Goal: Task Accomplishment & Management: Complete application form

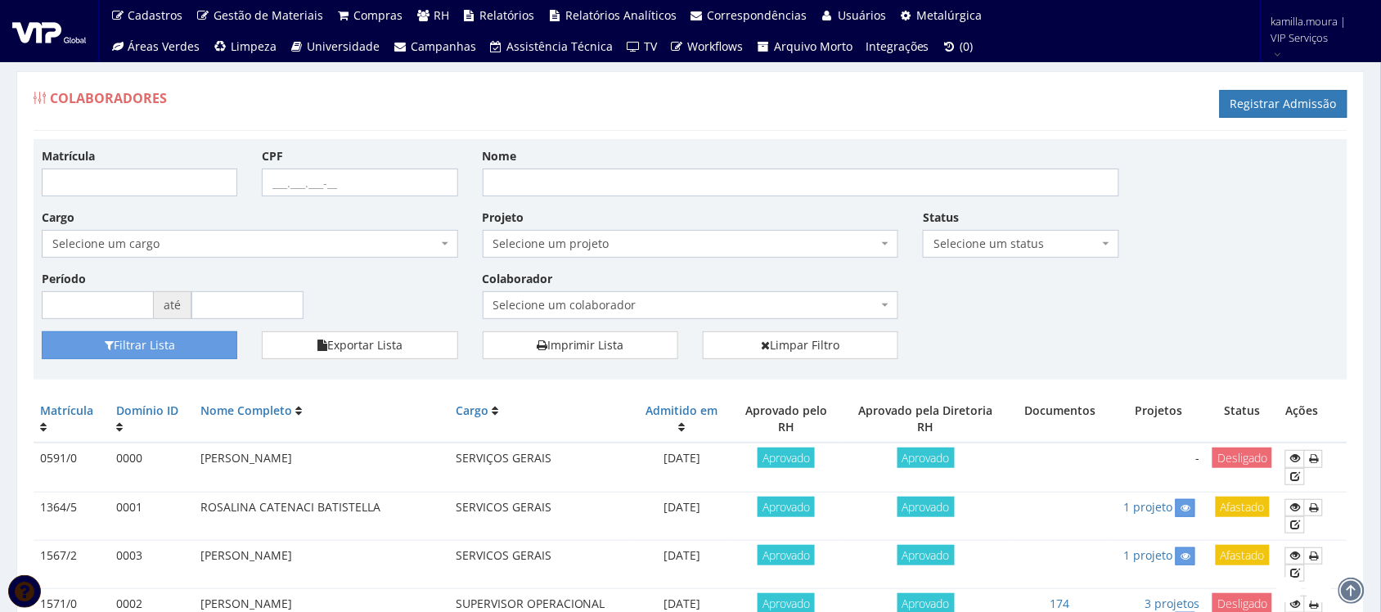
click at [740, 108] on div "Colaboradores Registrar Admissão" at bounding box center [691, 106] width 1314 height 49
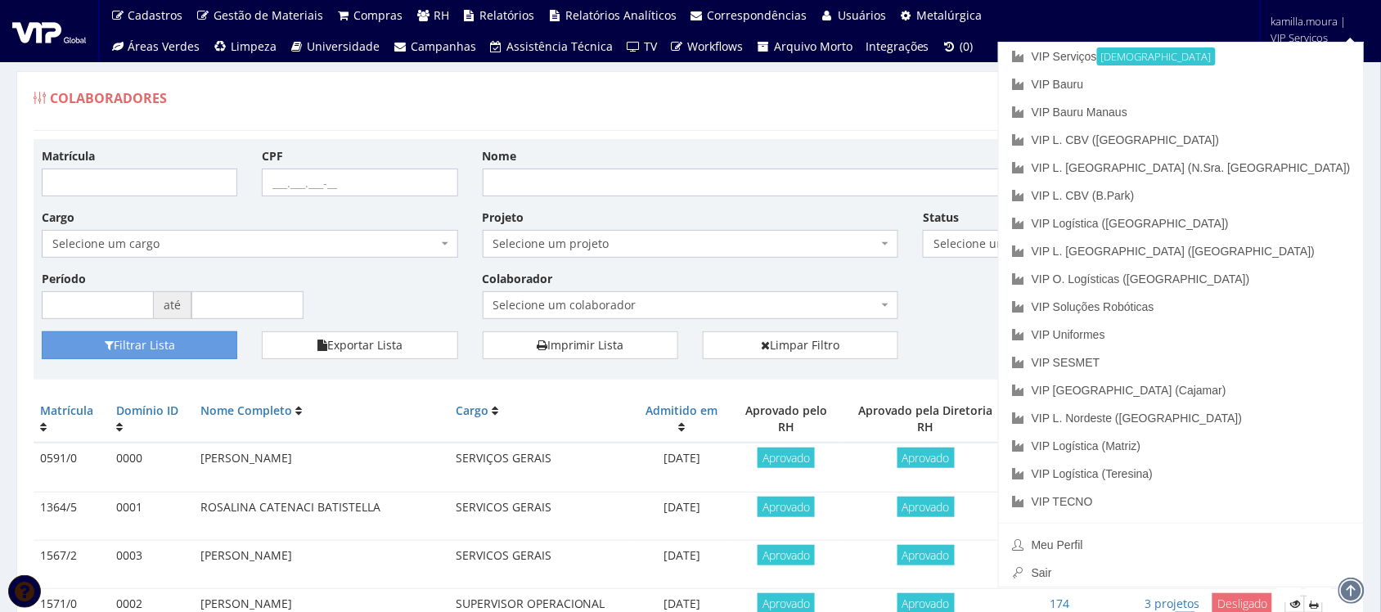
click at [1303, 33] on span "kamilla.moura | VIP Serviços" at bounding box center [1315, 29] width 88 height 33
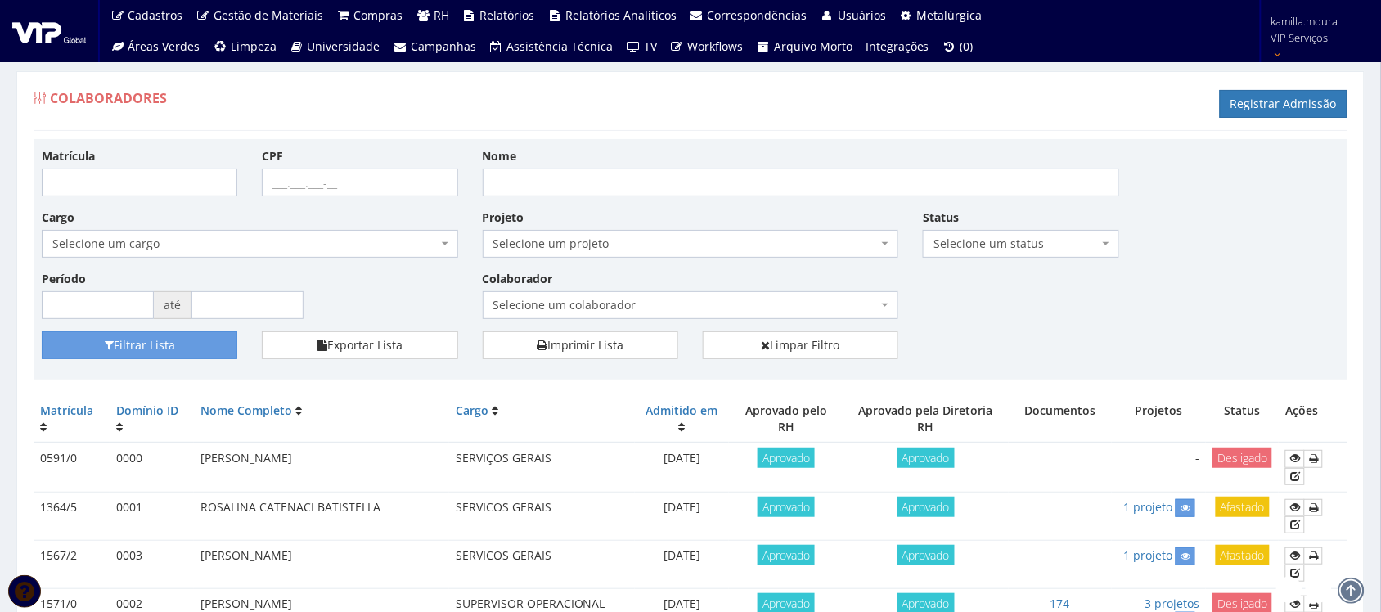
click at [1294, 37] on span "kamilla.moura | VIP Serviços" at bounding box center [1315, 29] width 88 height 33
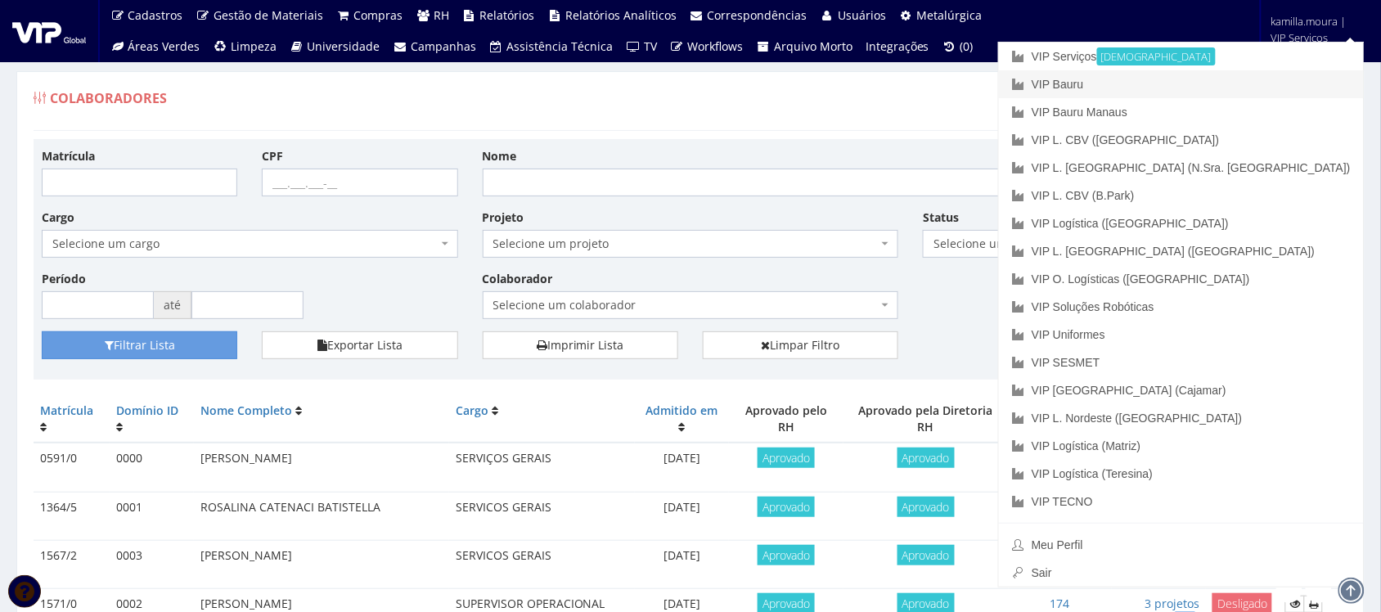
click at [1234, 80] on link "VIP Bauru" at bounding box center [1181, 84] width 365 height 28
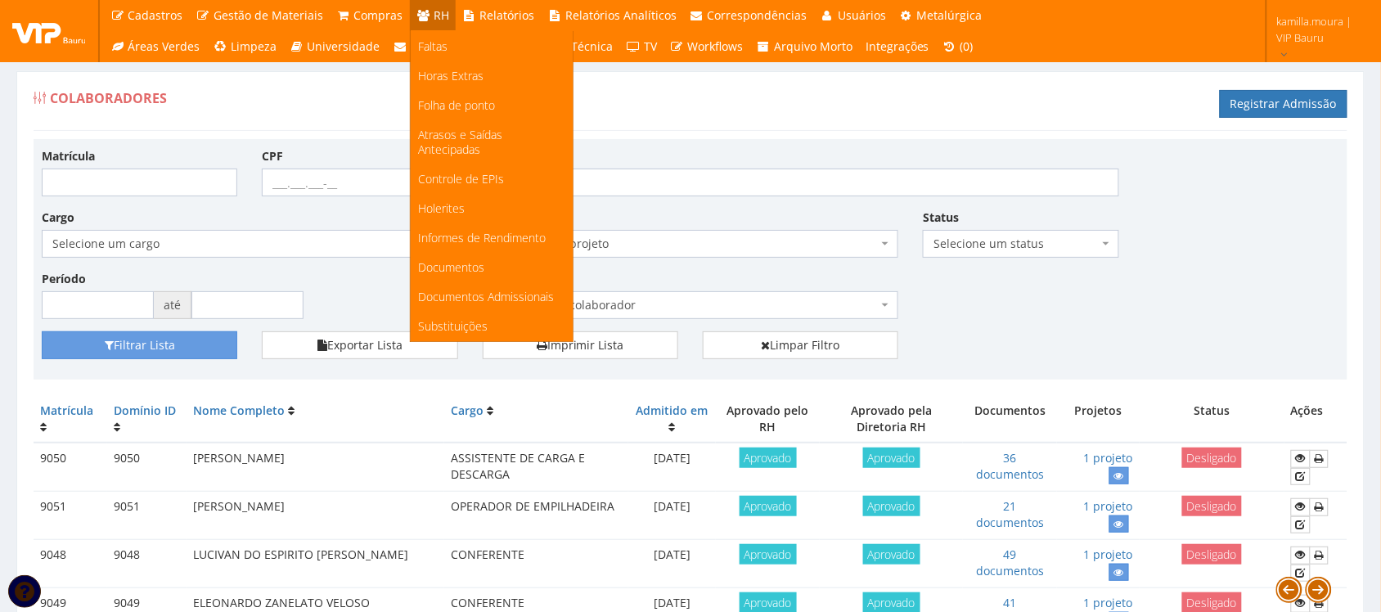
scroll to position [206, 0]
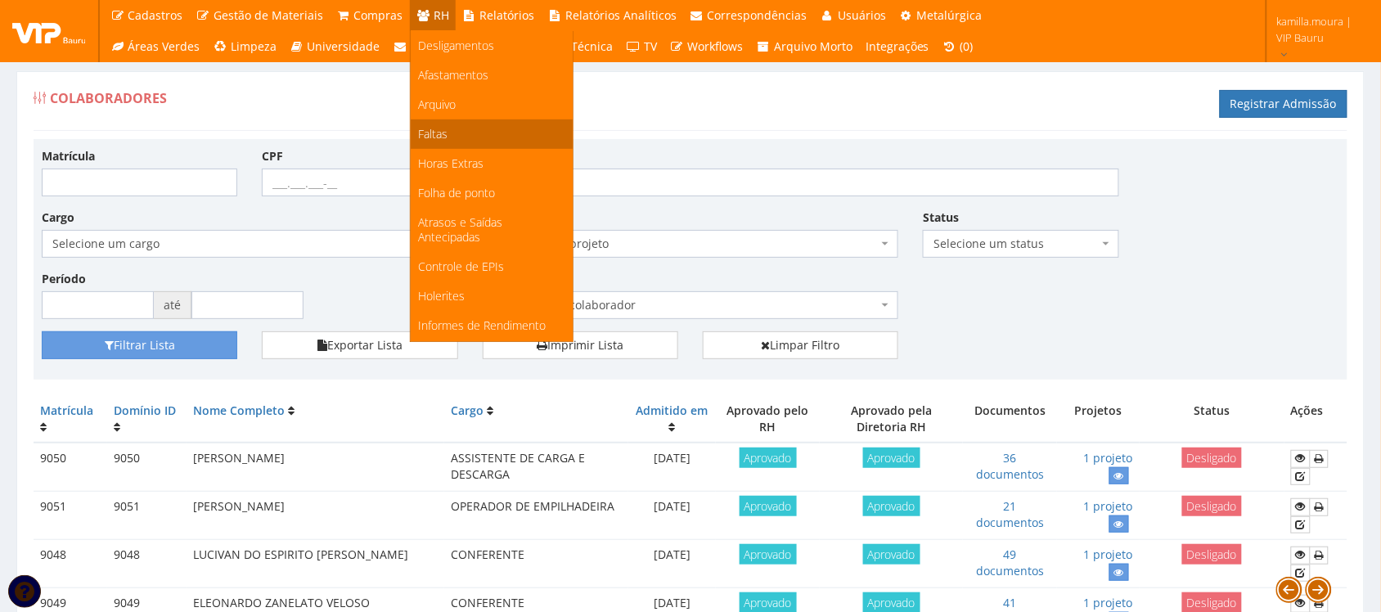
click at [470, 139] on link "Faltas" at bounding box center [492, 133] width 162 height 29
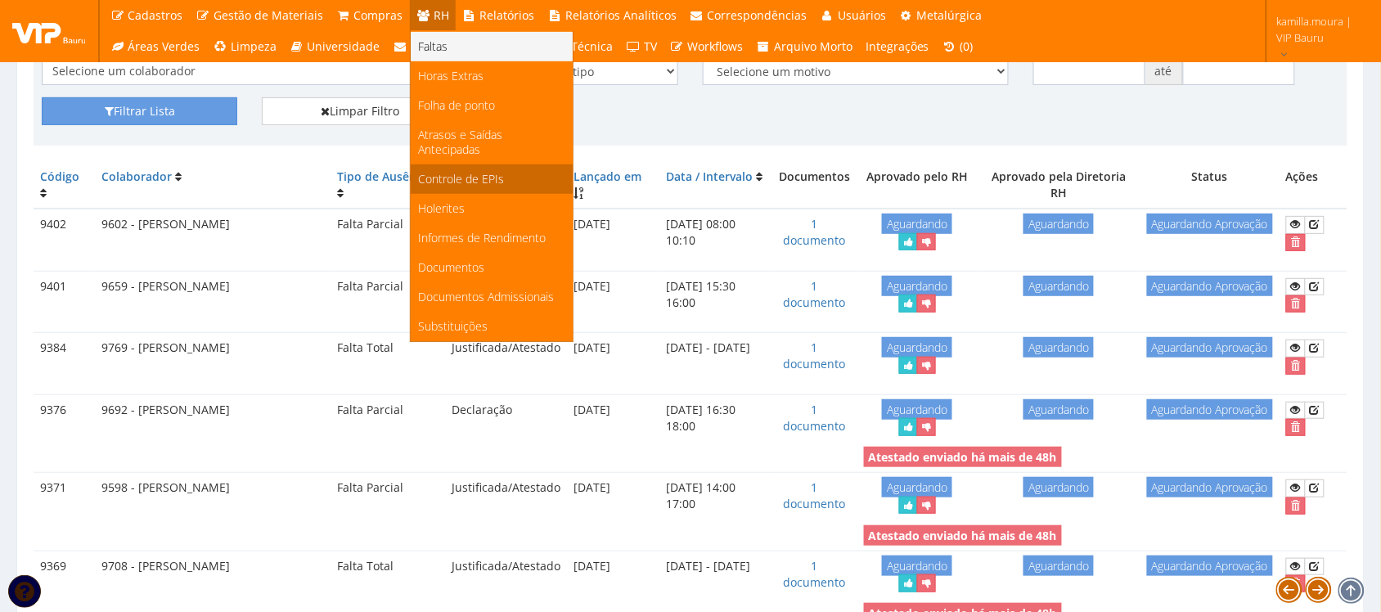
scroll to position [205, 0]
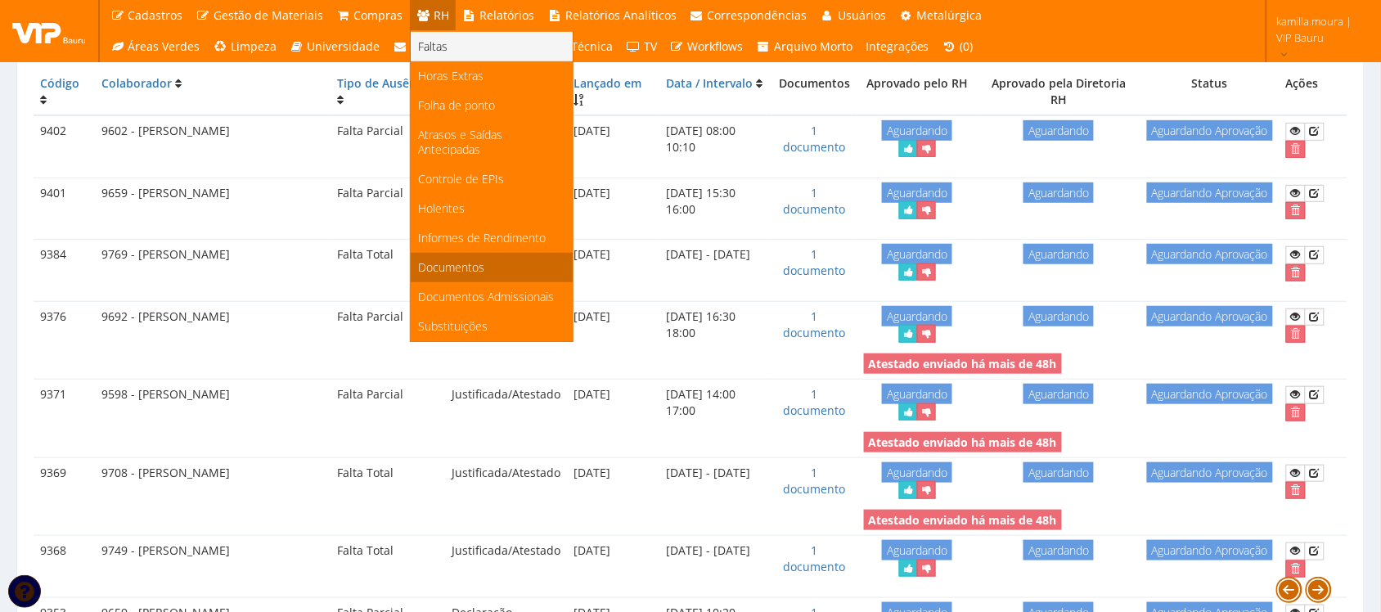
click at [452, 259] on span "Documentos" at bounding box center [452, 267] width 66 height 16
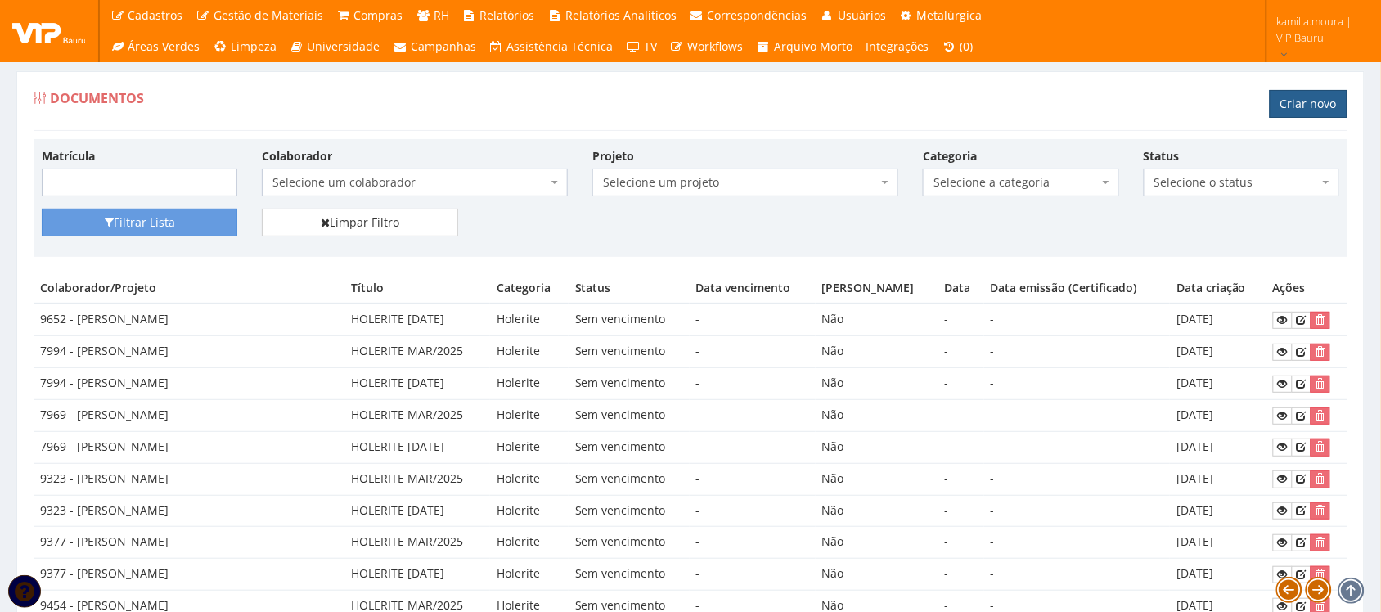
click at [1315, 104] on link "Criar novo" at bounding box center [1309, 104] width 78 height 28
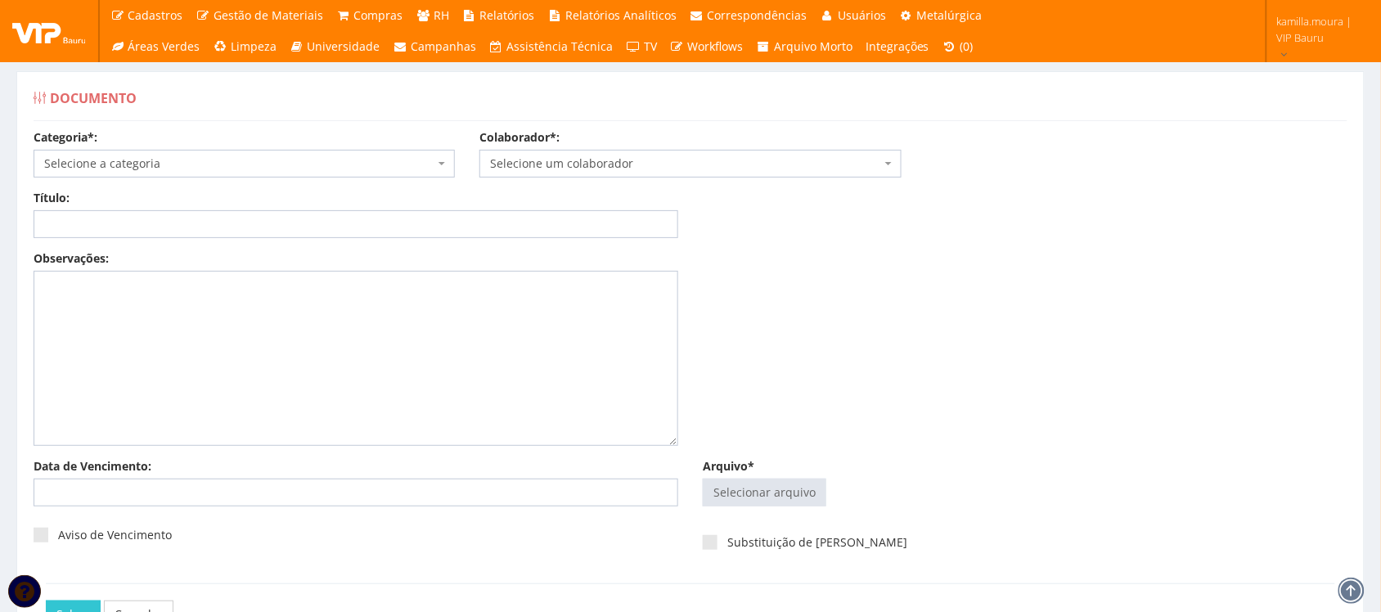
click at [349, 160] on span "Selecione a categoria" at bounding box center [239, 163] width 390 height 16
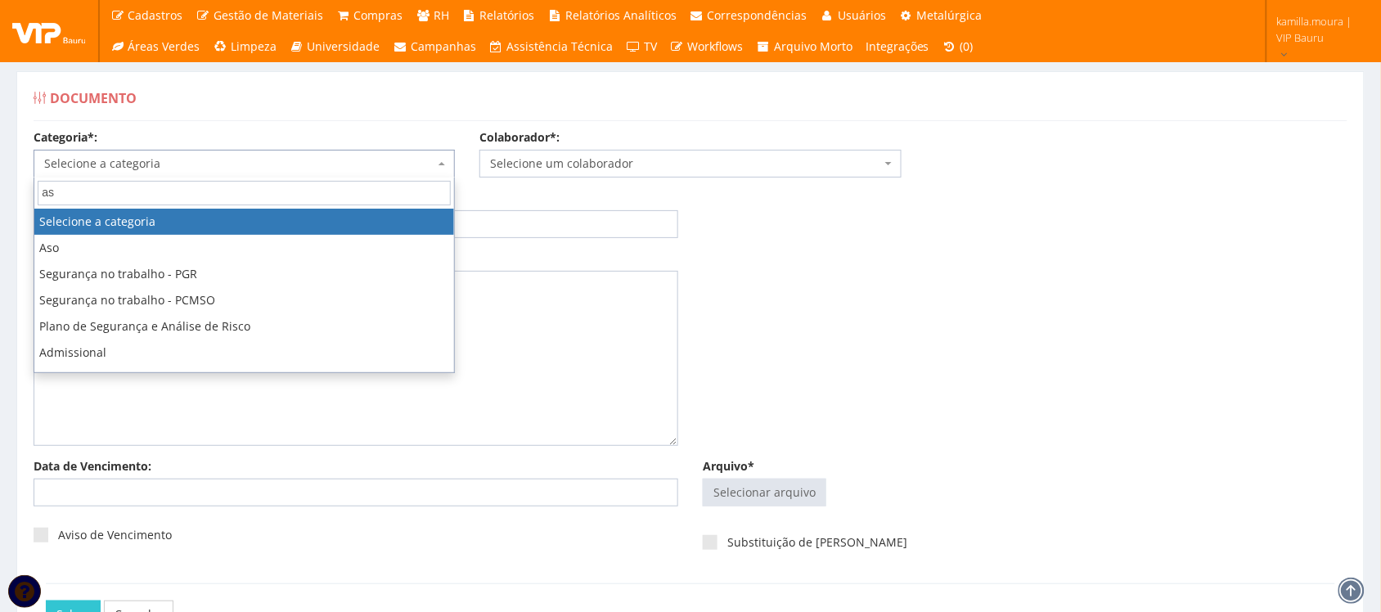
type input "aso"
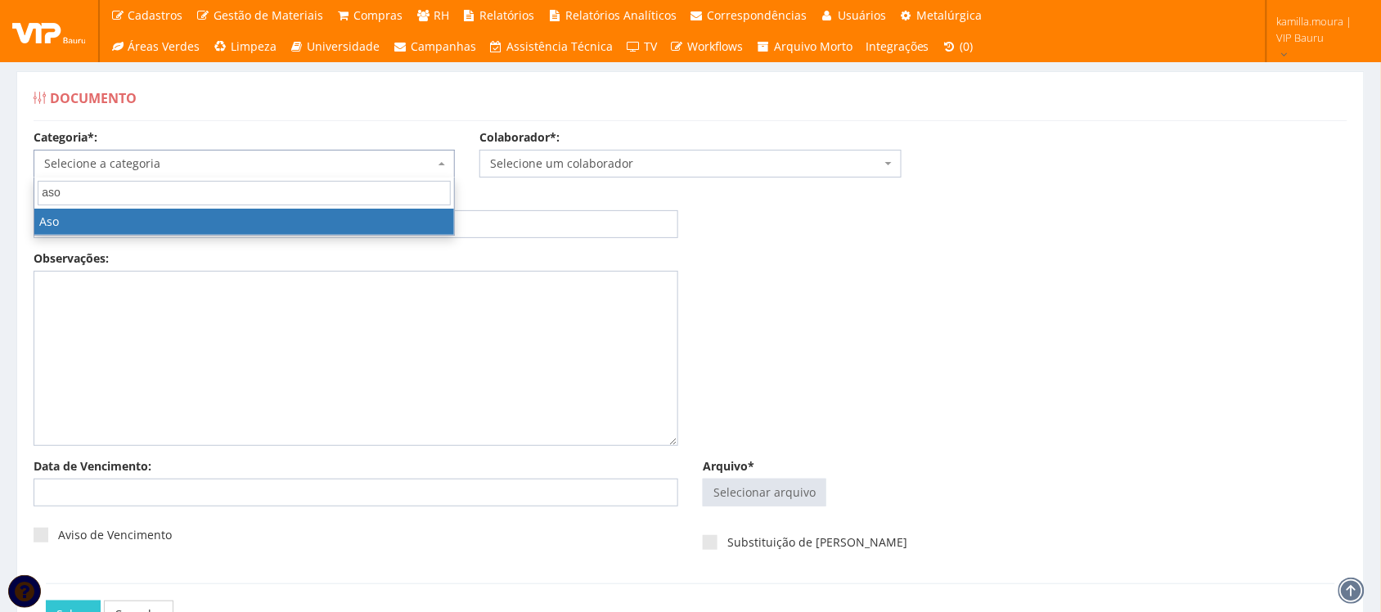
select select "aso"
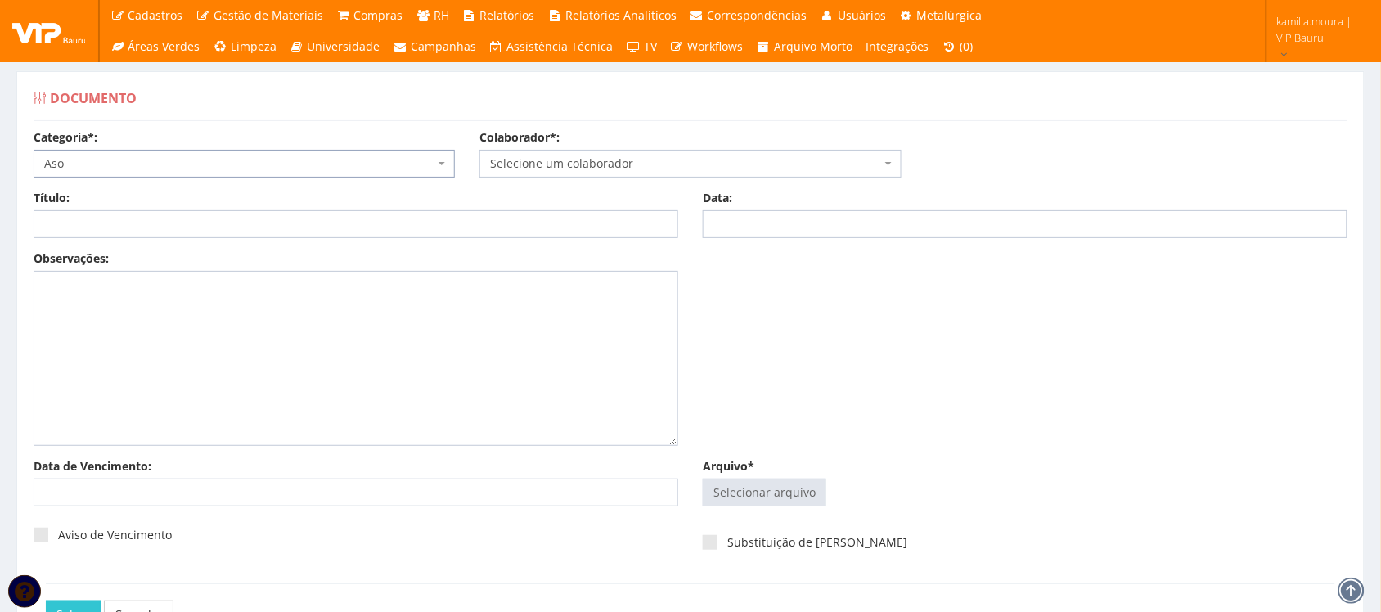
click at [506, 166] on span "Selecione um colaborador" at bounding box center [685, 163] width 390 height 16
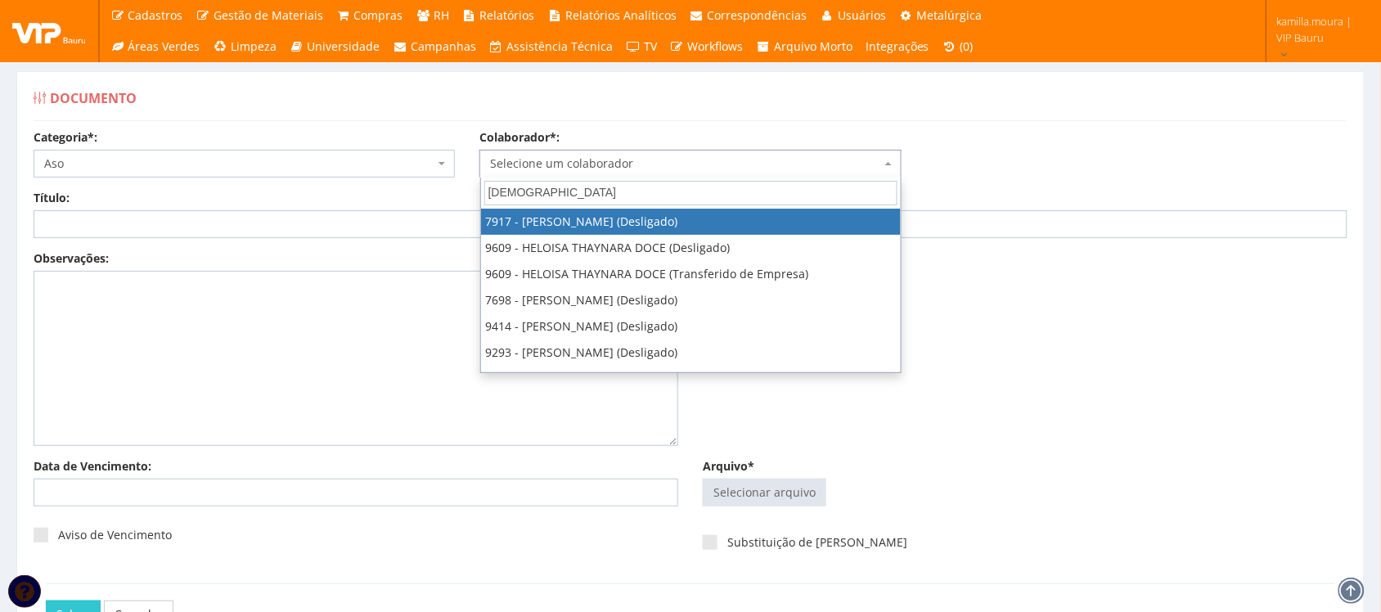
type input "thaina"
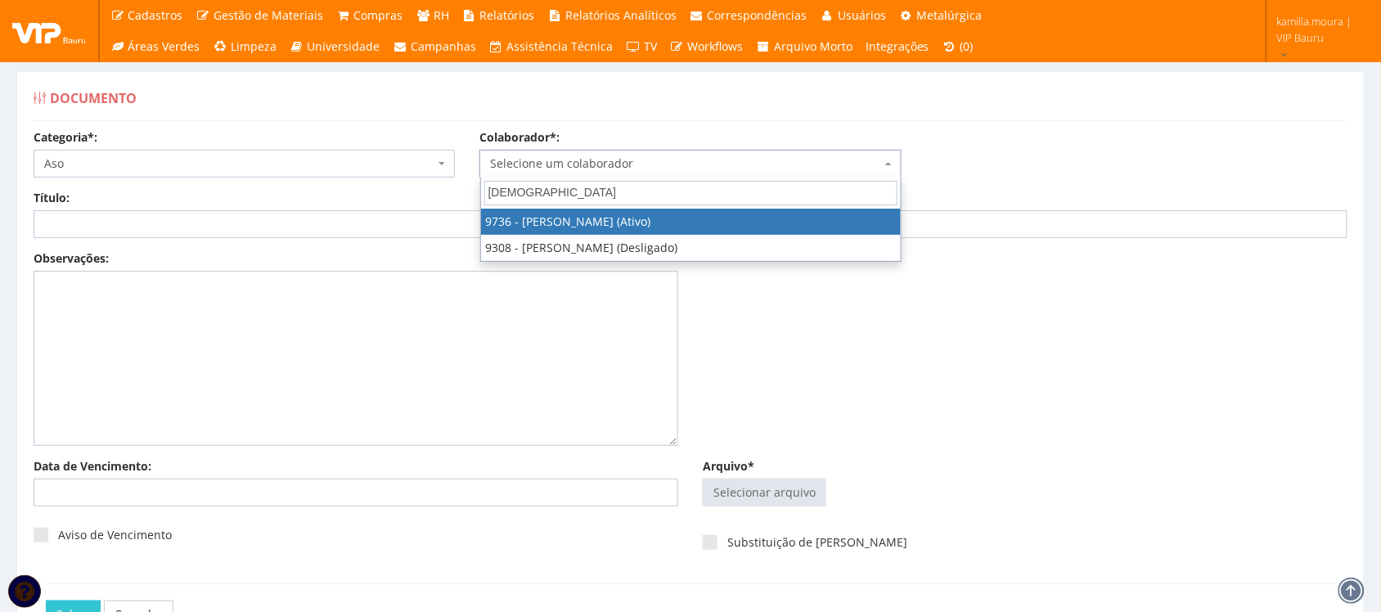
select select "4013"
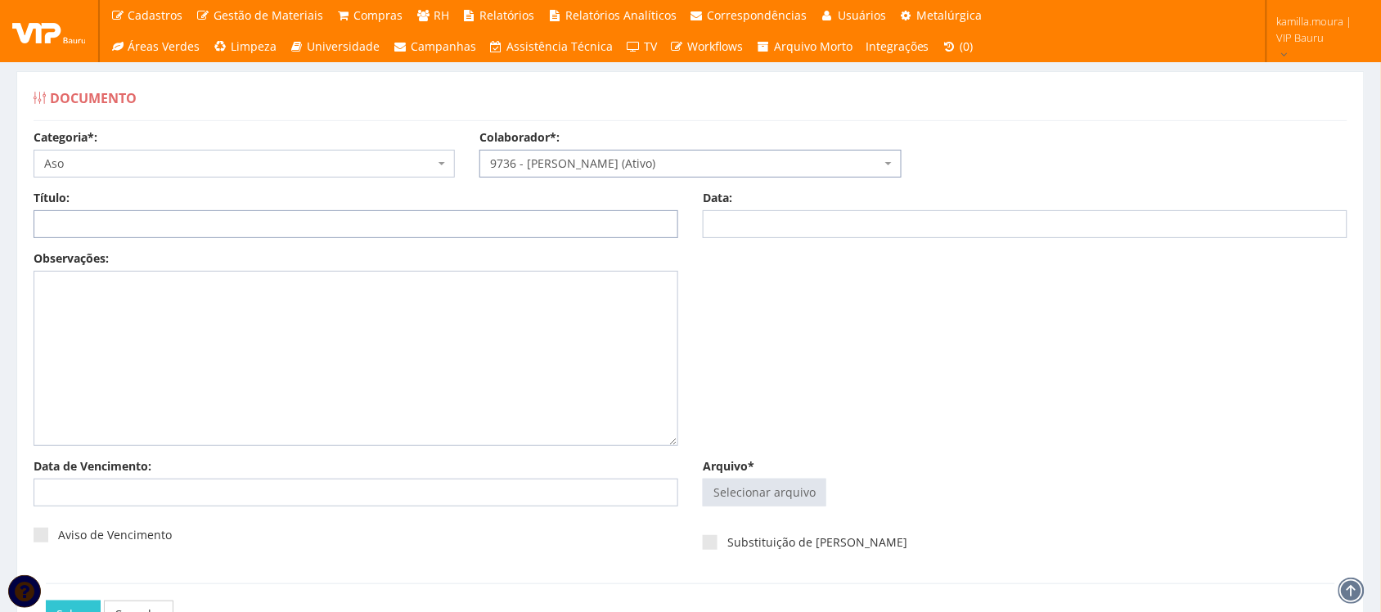
click at [300, 238] on input "Título:" at bounding box center [356, 224] width 645 height 28
type input "e"
type input "EXAME DE RETORNO AO TRABALHO"
click at [786, 214] on input "Data:" at bounding box center [1025, 224] width 645 height 28
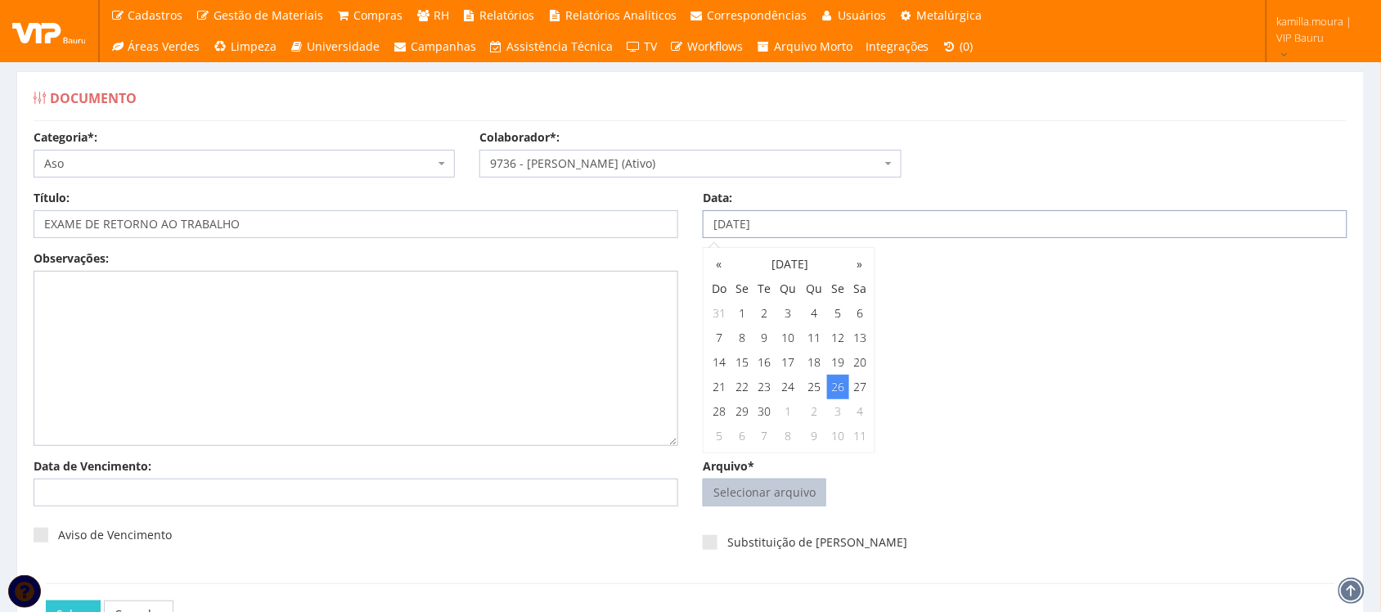
type input "26/09/2025"
click at [782, 501] on input "Arquivo*" at bounding box center [765, 492] width 122 height 26
type input "C:\fakepath\SOC_-_[asoPadrao.jsp]_[_ASO_]_Thaina_de_Morais_Siqueira_AS_assinado…"
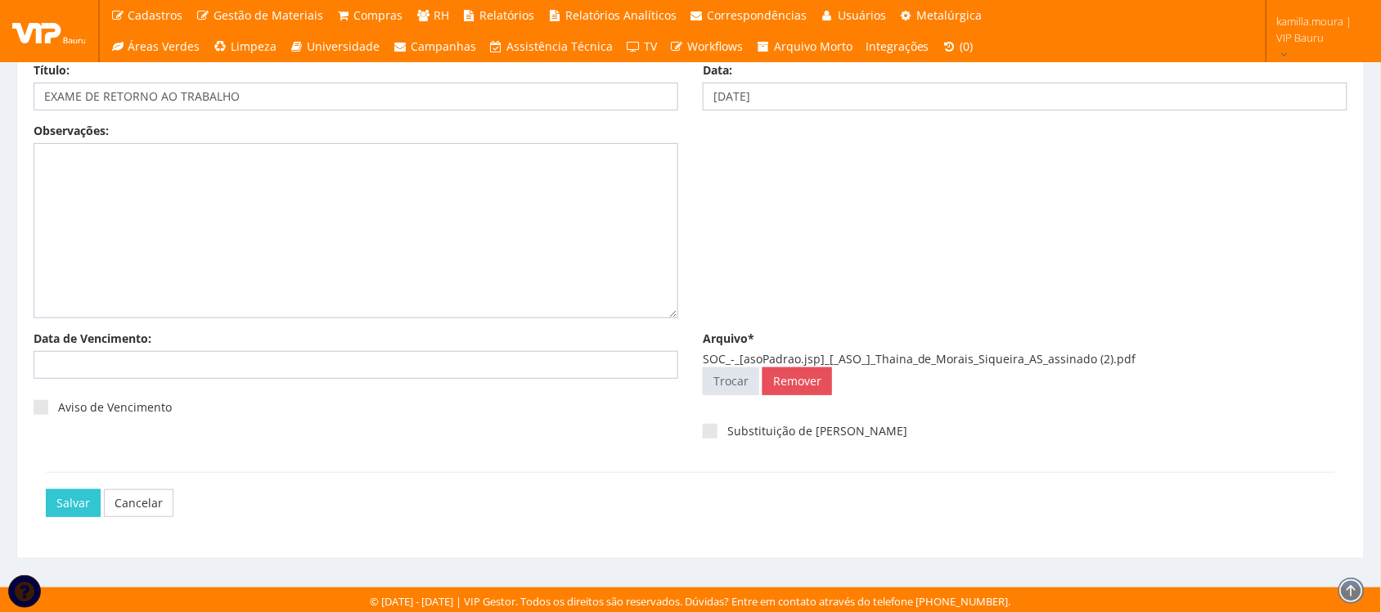
scroll to position [132, 0]
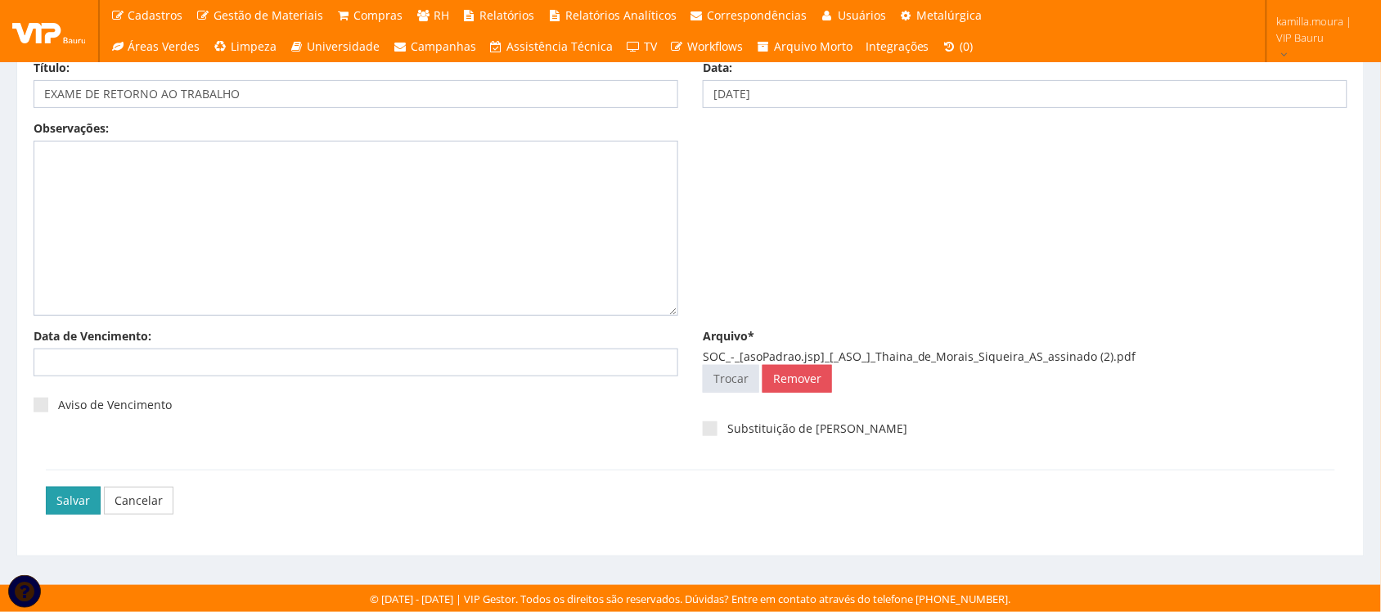
click at [87, 503] on input "Salvar" at bounding box center [73, 501] width 55 height 28
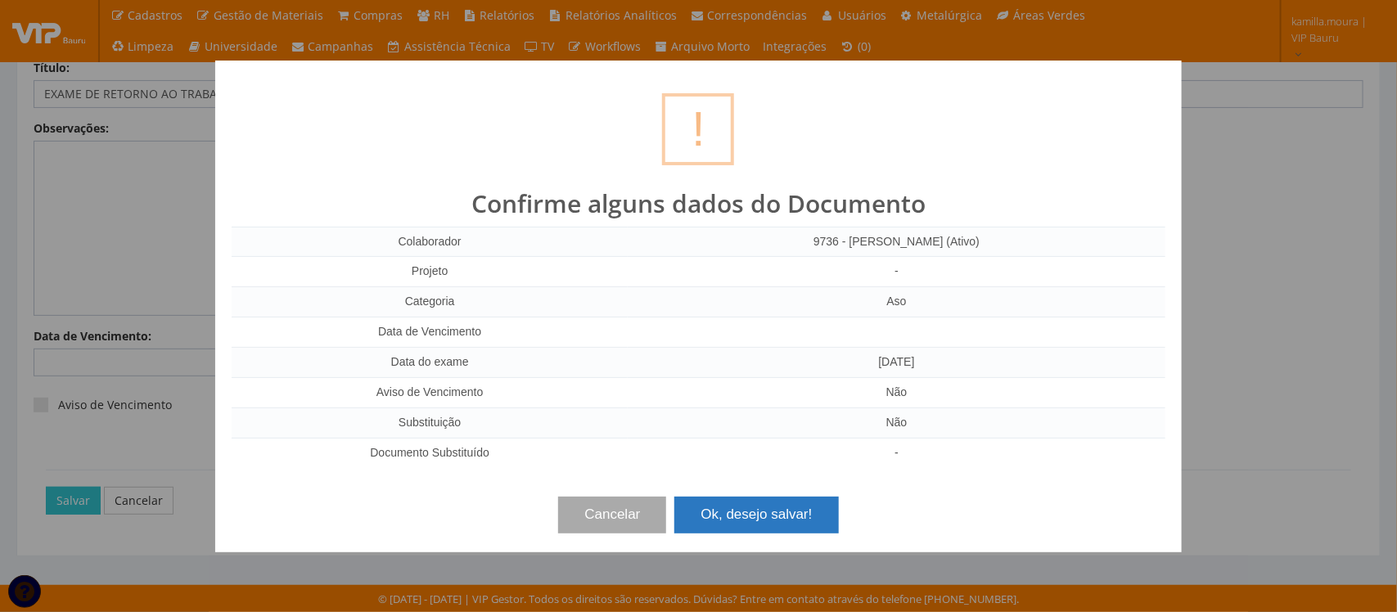
click at [767, 510] on button "Ok, desejo salvar!" at bounding box center [756, 515] width 164 height 36
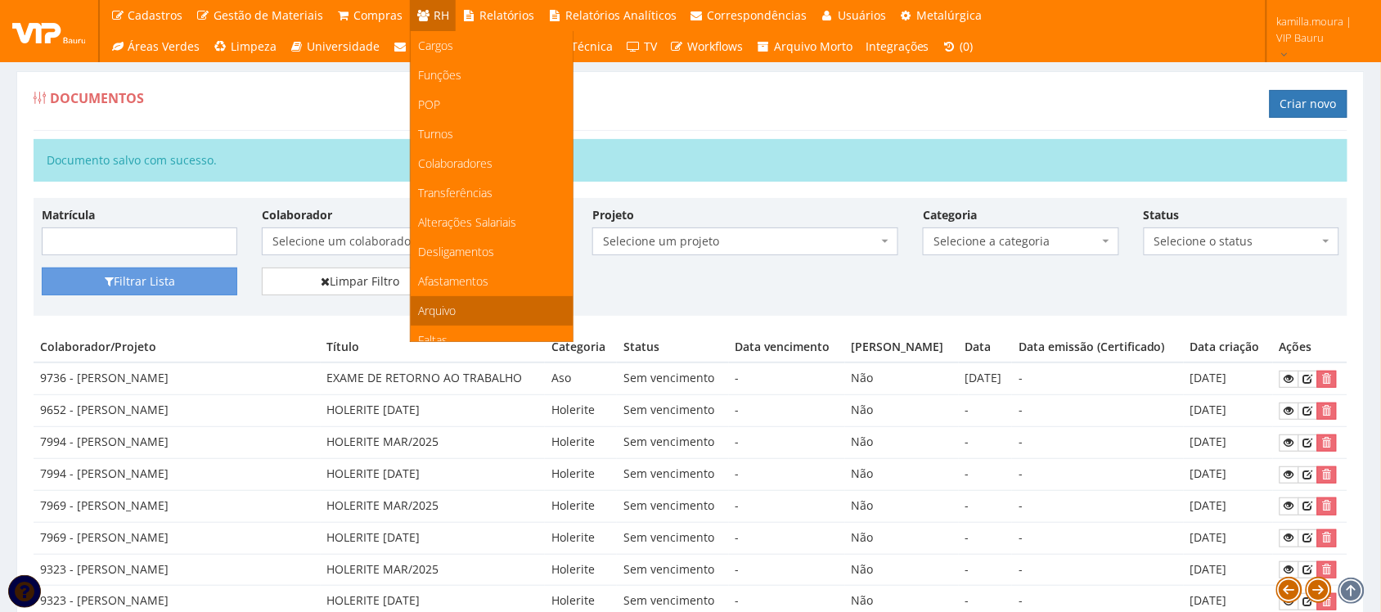
scroll to position [102, 0]
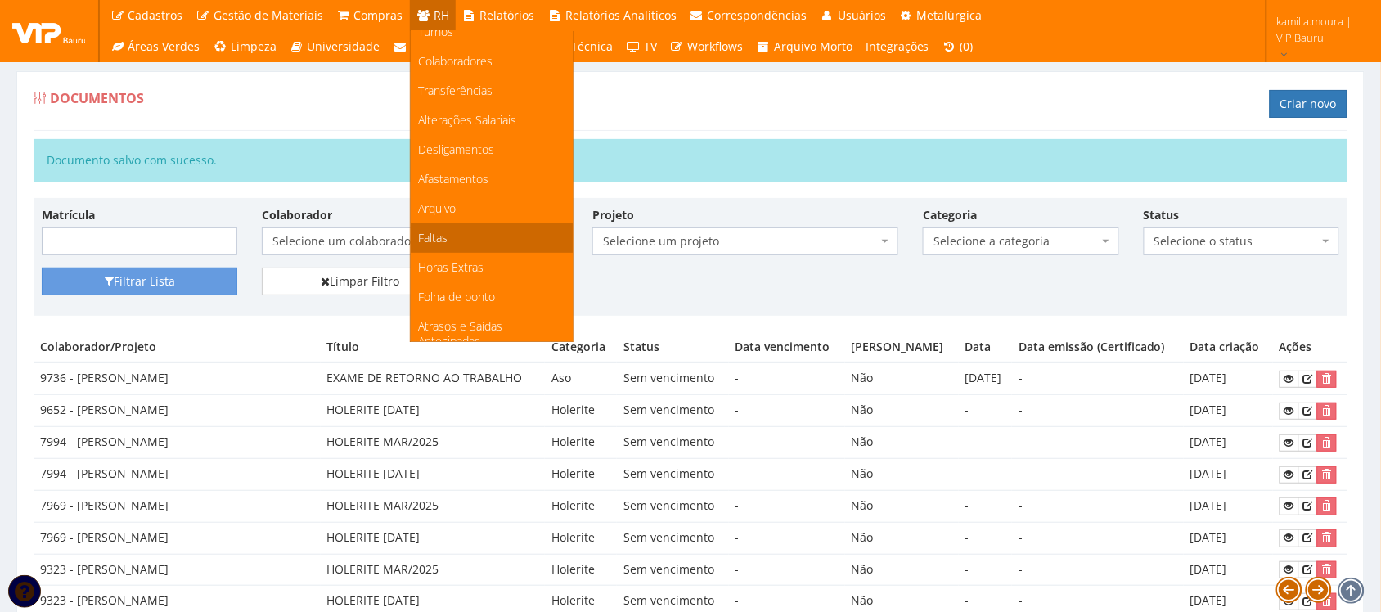
click at [475, 236] on link "Faltas" at bounding box center [492, 237] width 162 height 29
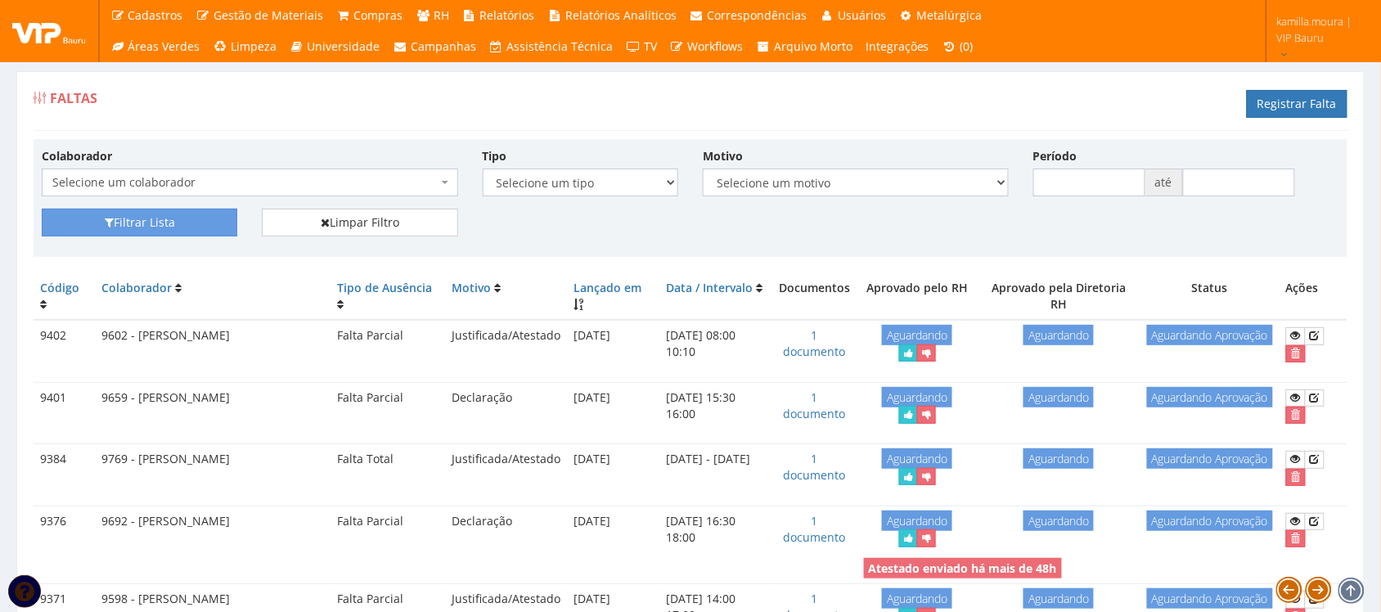
click at [447, 190] on span at bounding box center [446, 183] width 3 height 28
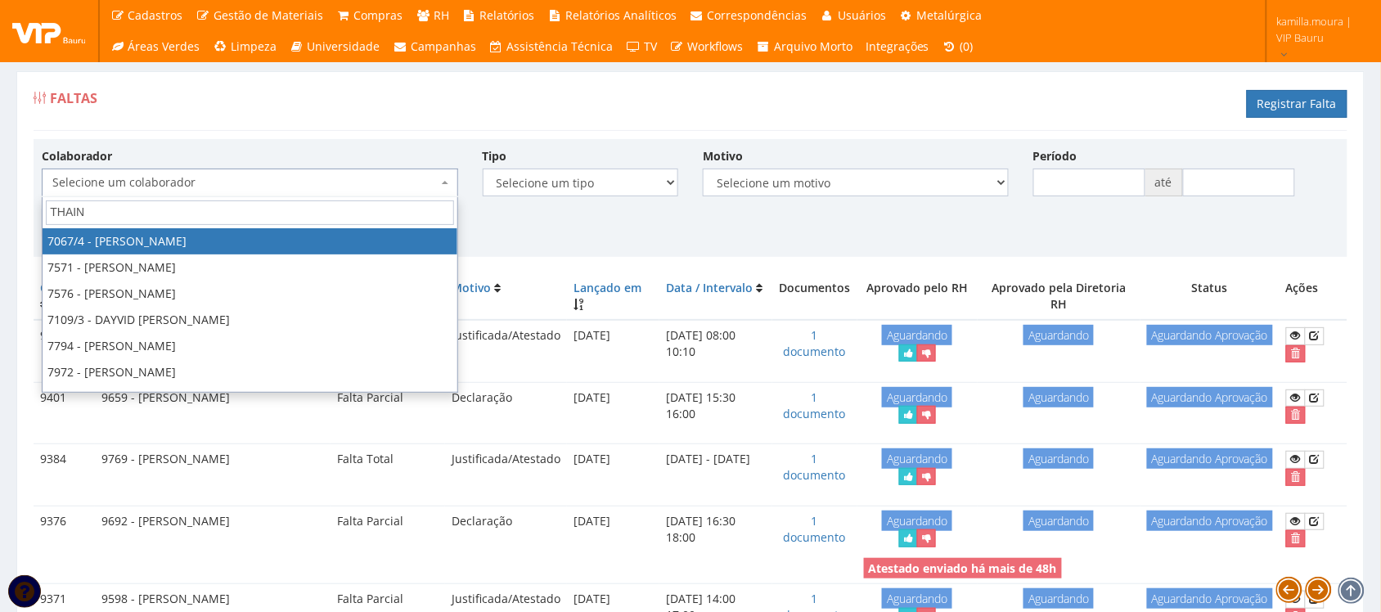
type input "THAINA"
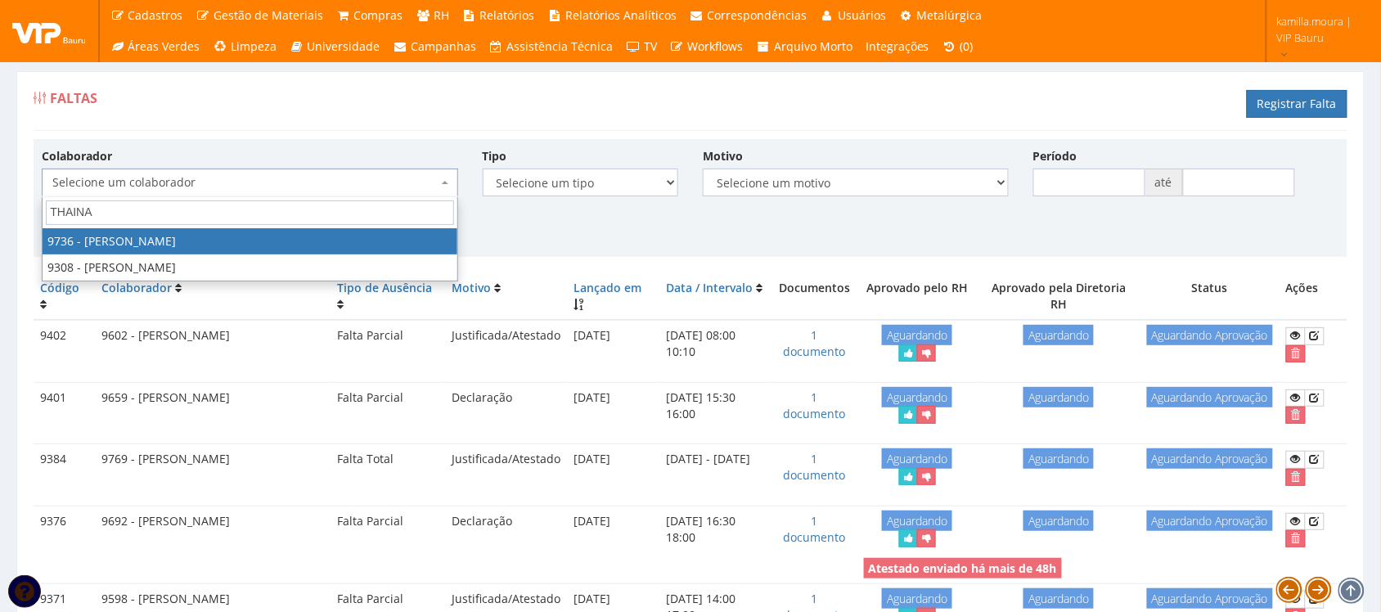
select select "4013"
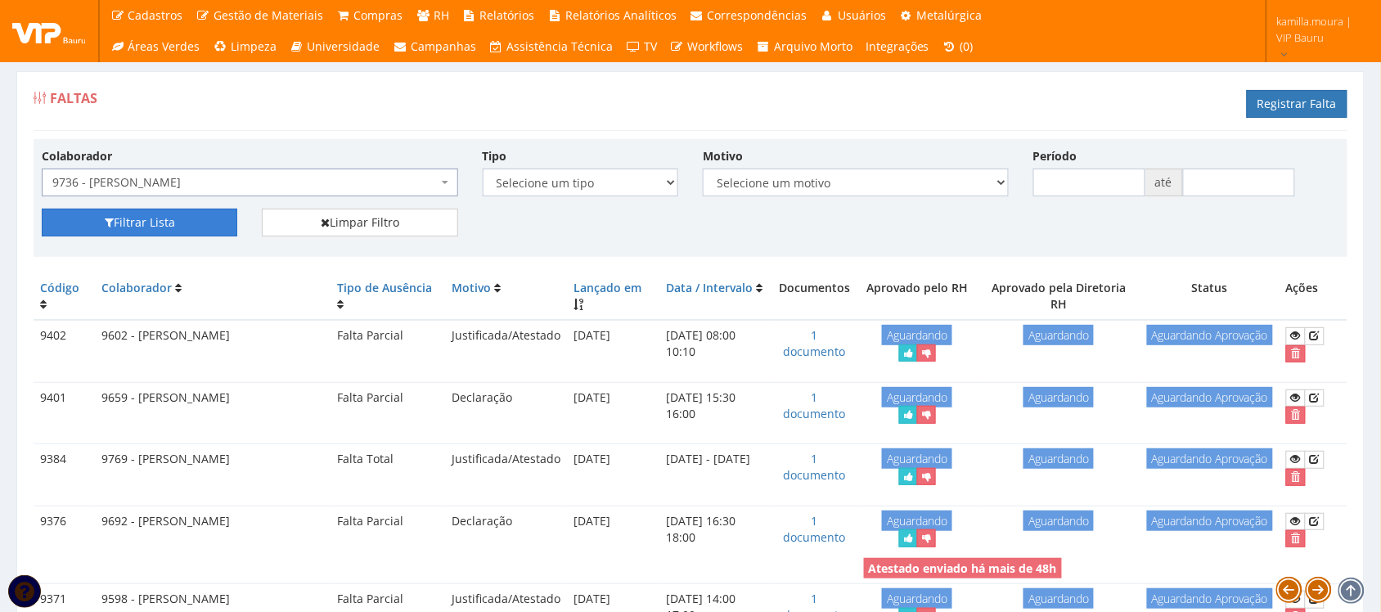
click at [158, 217] on button "Filtrar Lista" at bounding box center [140, 223] width 196 height 28
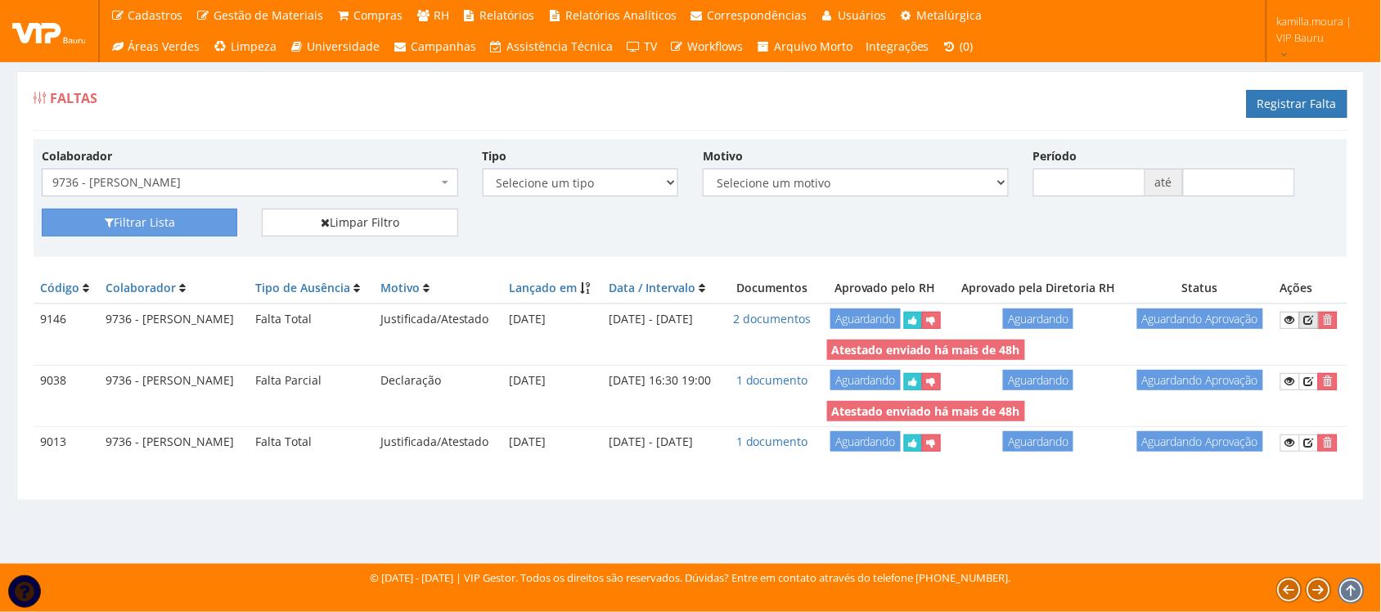
click at [1312, 326] on icon at bounding box center [1309, 319] width 10 height 11
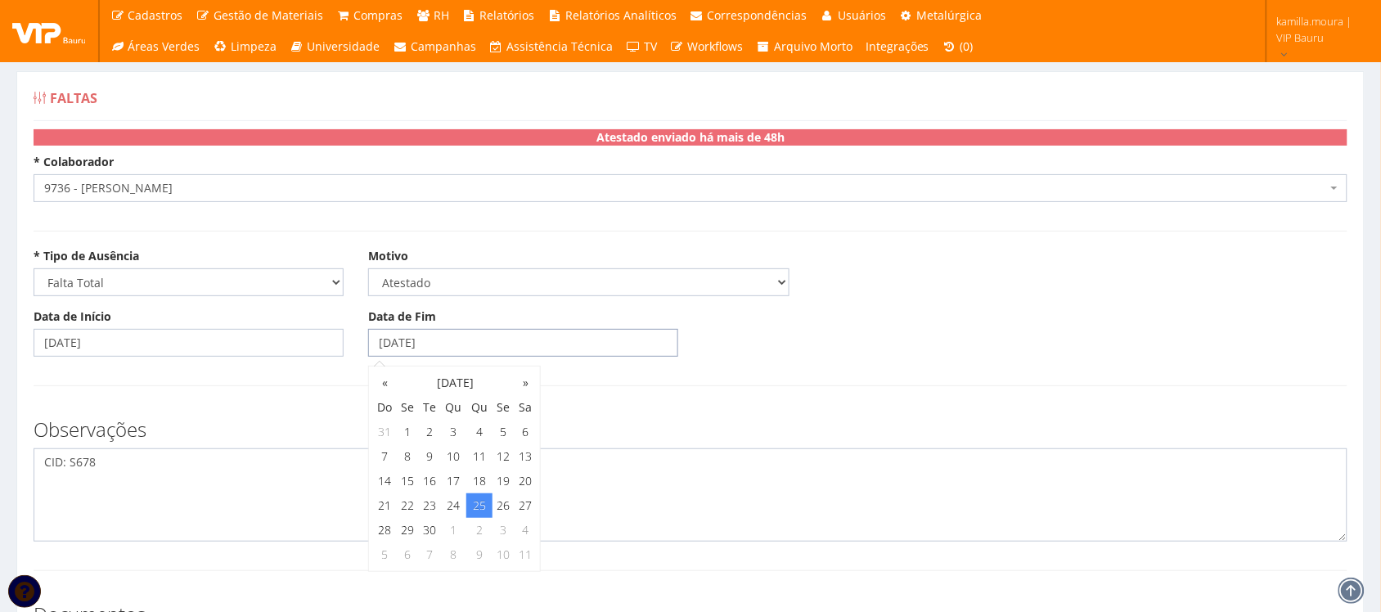
drag, startPoint x: 468, startPoint y: 345, endPoint x: 274, endPoint y: 344, distance: 193.9
click at [274, 344] on div "Data de Início [DATE] Data de Fim [DATE]" at bounding box center [690, 338] width 1339 height 61
type input "[DATE]"
click at [254, 385] on form "* Colaborador Selecione um colaborador 9242 - [PERSON_NAME] 7241/9 - [PERSON_NA…" at bounding box center [691, 522] width 1314 height 736
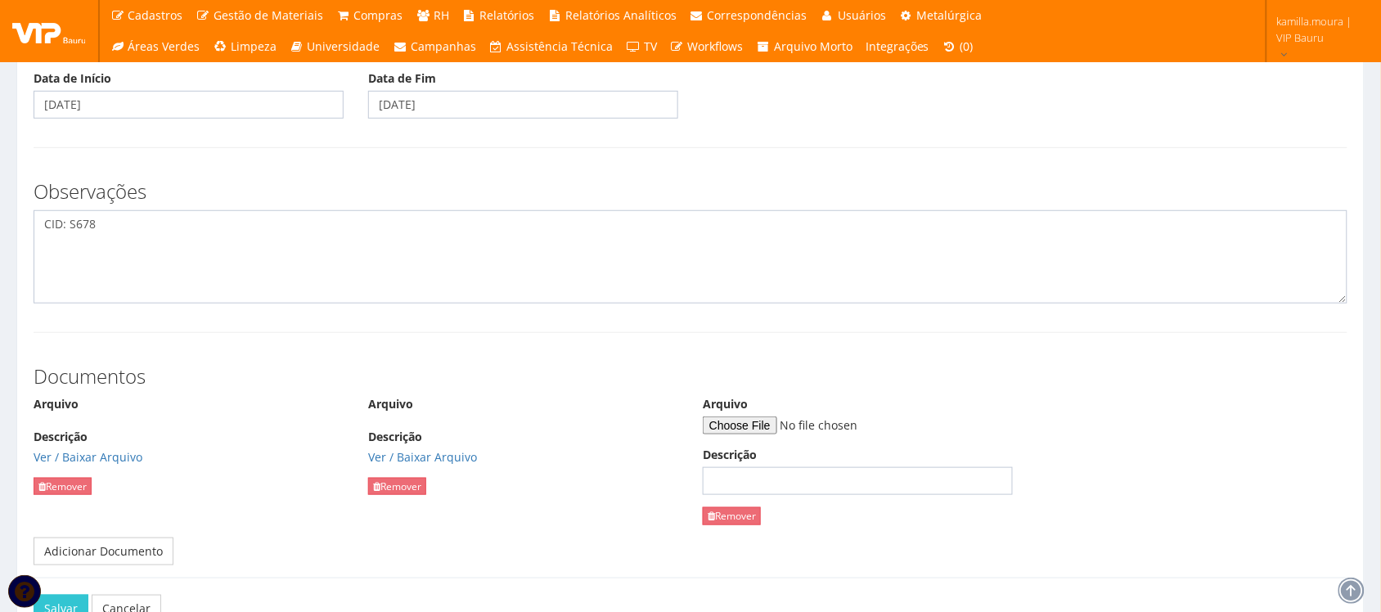
scroll to position [346, 0]
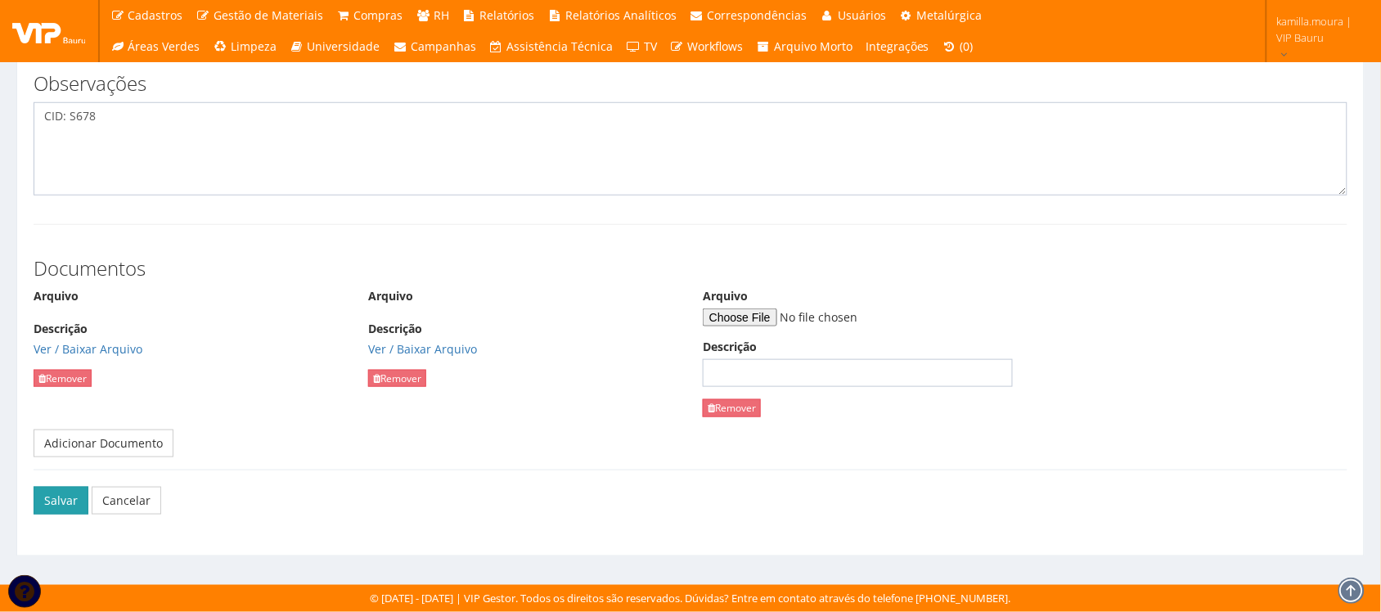
click at [64, 508] on button "Salvar" at bounding box center [61, 501] width 55 height 28
